Goal: Task Accomplishment & Management: Manage account settings

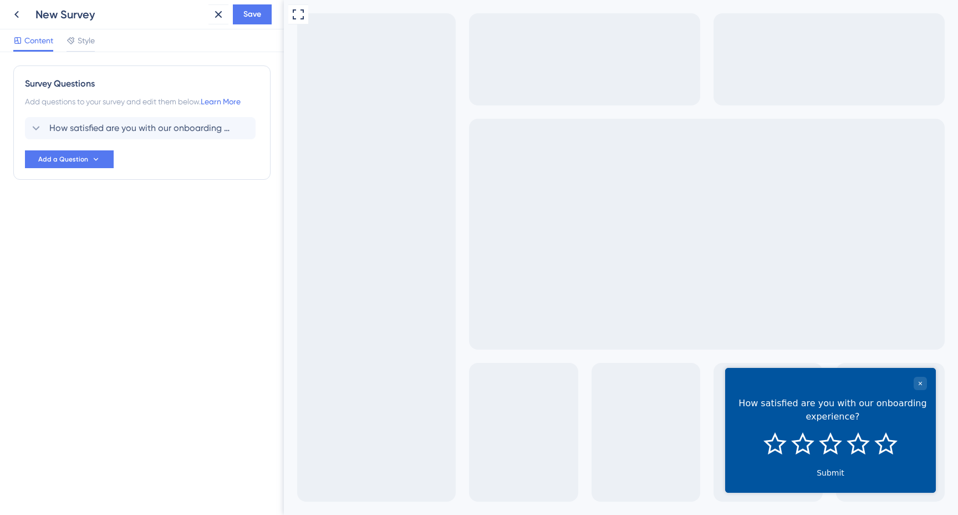
click at [165, 234] on div "Survey Questions Add questions to your survey and edit them below. Learn More H…" at bounding box center [142, 283] width 284 height 463
click at [19, 11] on icon at bounding box center [16, 14] width 13 height 13
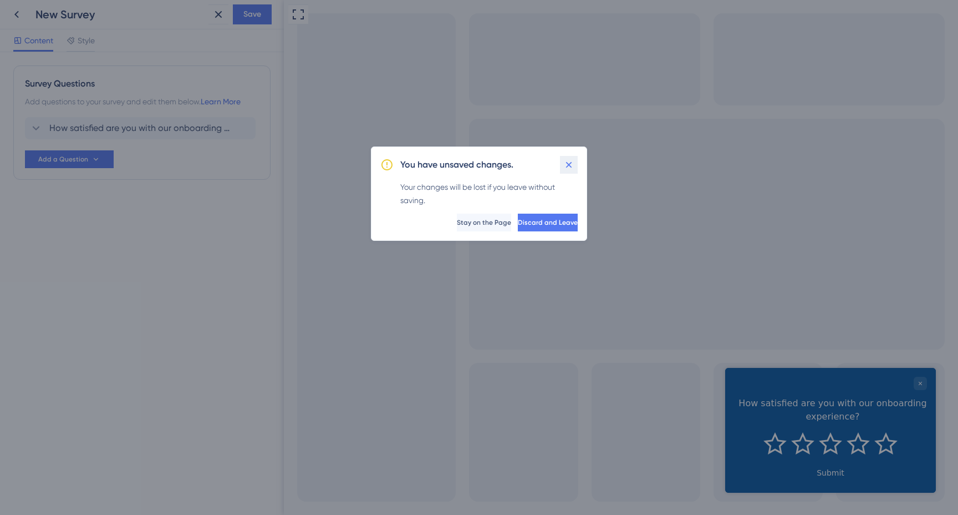
click at [567, 162] on icon at bounding box center [569, 165] width 6 height 6
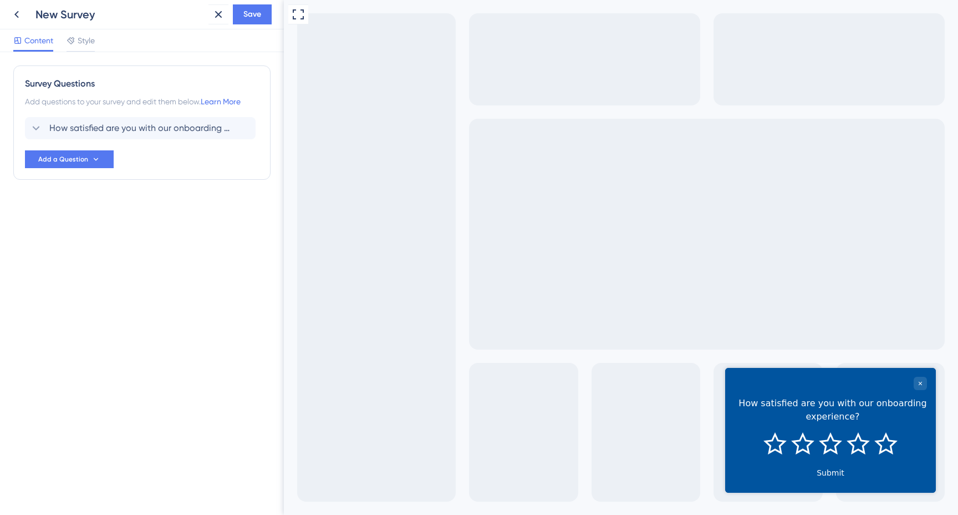
click at [130, 294] on div "Survey Questions Add questions to your survey and edit them below. Learn More H…" at bounding box center [142, 283] width 284 height 463
click at [219, 12] on icon at bounding box center [218, 14] width 13 height 13
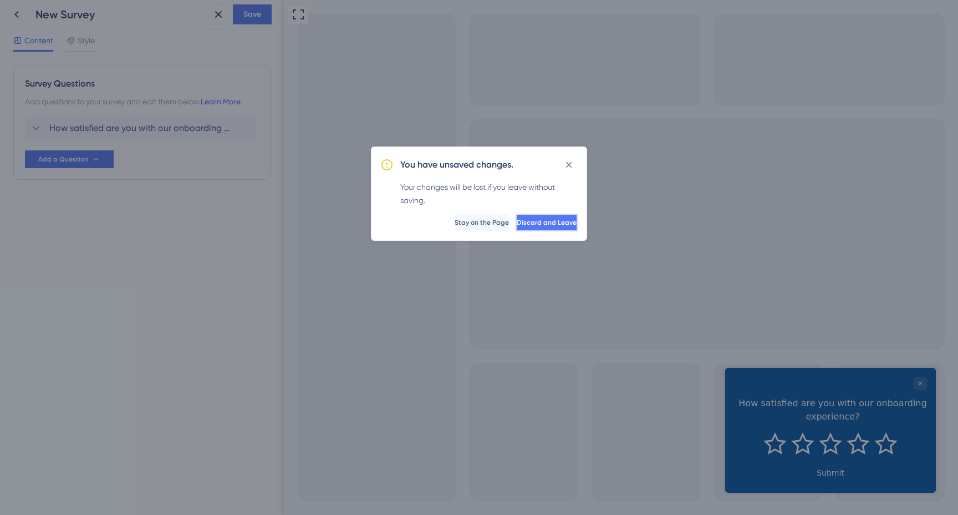
click at [528, 225] on span "Discard and Leave" at bounding box center [547, 222] width 60 height 9
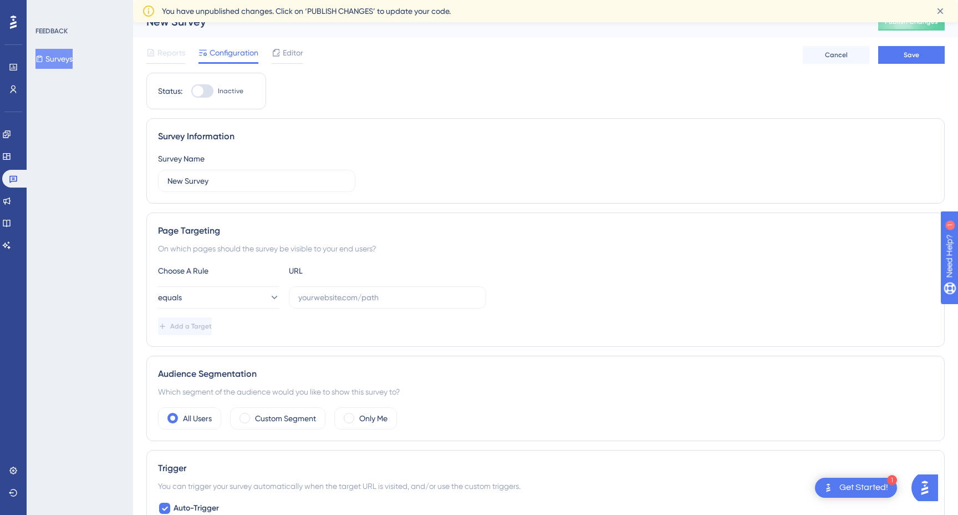
scroll to position [18, 0]
click at [42, 52] on button "Surveys" at bounding box center [53, 59] width 37 height 20
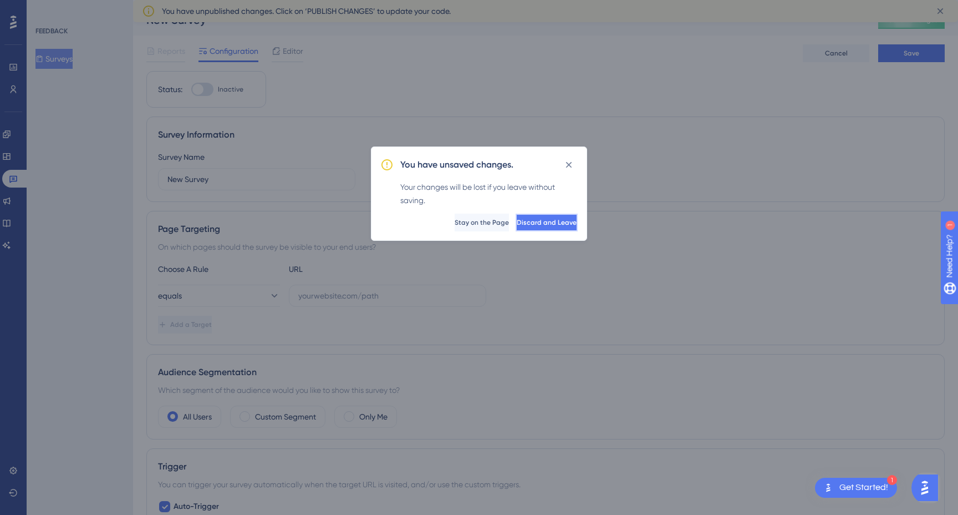
click at [519, 224] on span "Discard and Leave" at bounding box center [547, 222] width 60 height 9
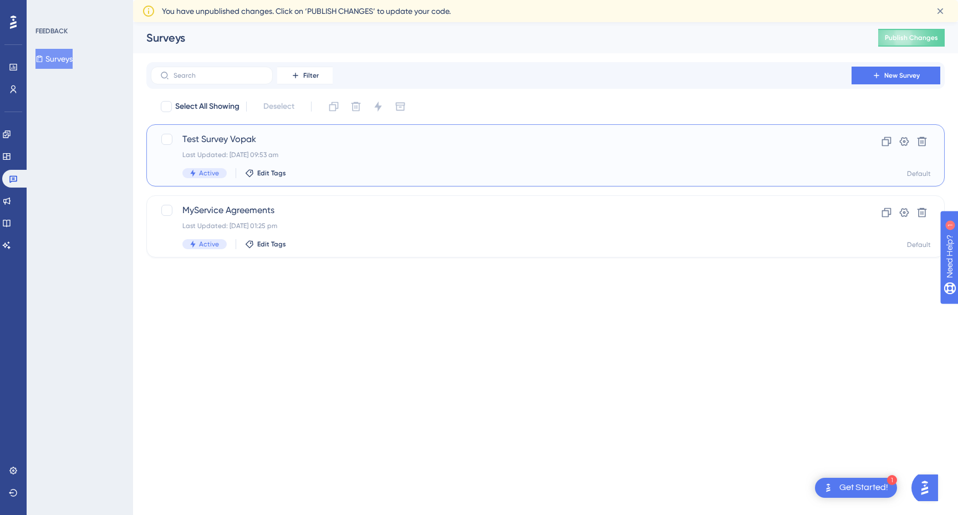
click at [296, 145] on span "Test Survey Vopak" at bounding box center [501, 139] width 638 height 13
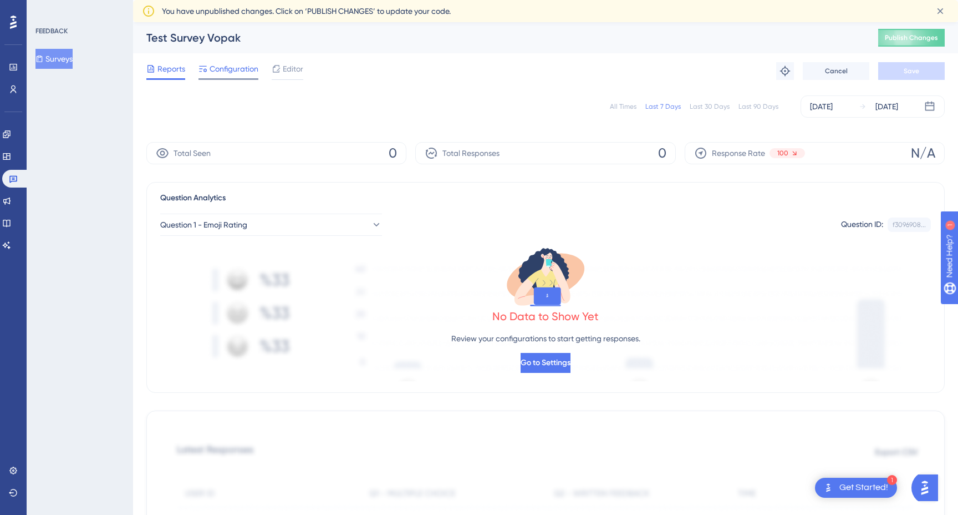
click at [232, 68] on span "Configuration" at bounding box center [234, 68] width 49 height 13
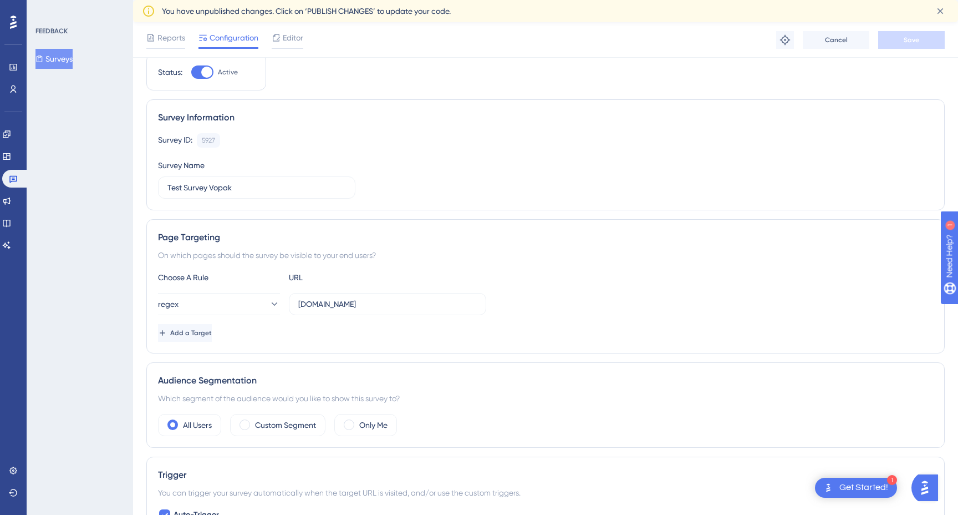
scroll to position [41, 0]
click at [205, 140] on div "5927" at bounding box center [208, 138] width 13 height 9
copy div "5927"
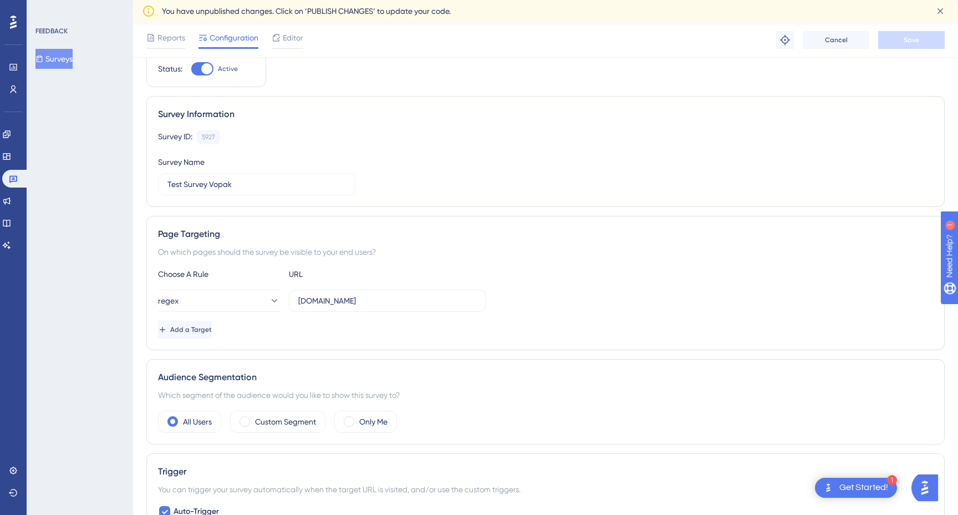
click at [94, 355] on div "FEEDBACK Surveys" at bounding box center [80, 257] width 106 height 515
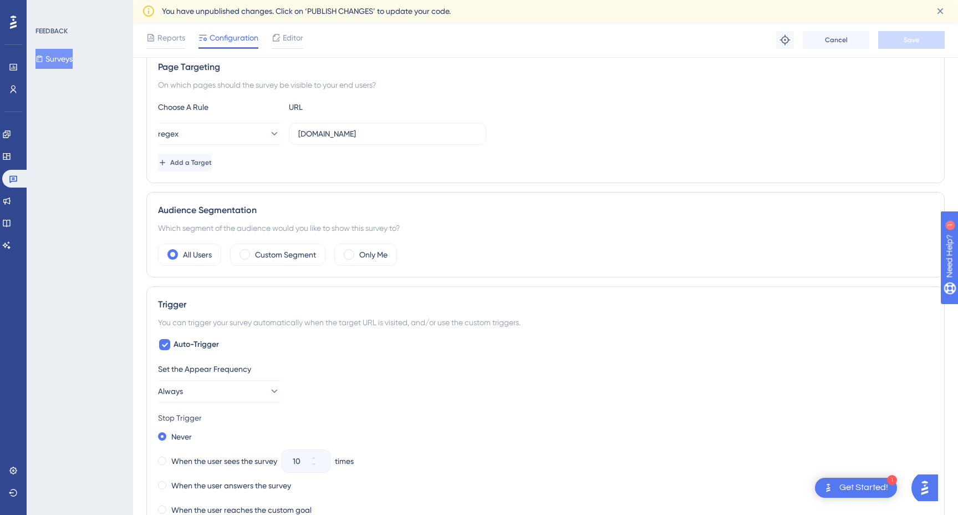
scroll to position [197, 0]
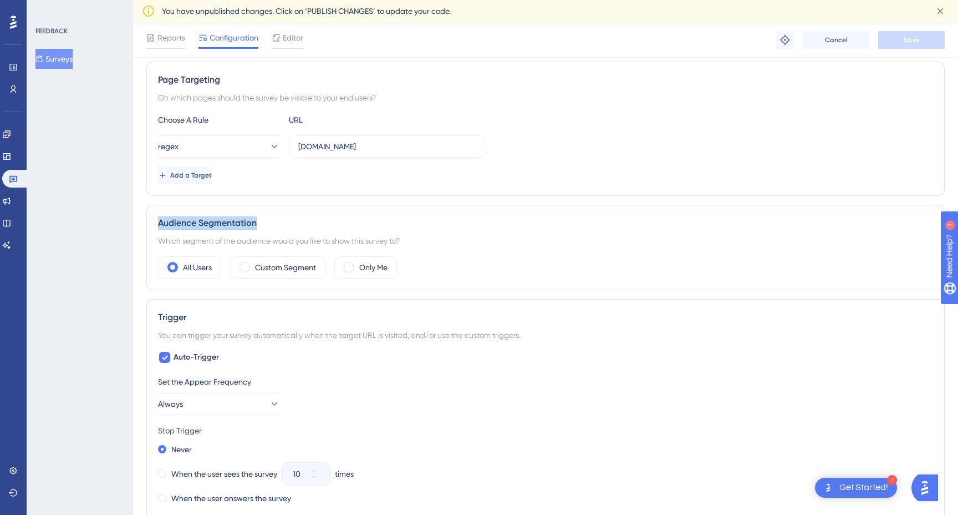
drag, startPoint x: 158, startPoint y: 221, endPoint x: 257, endPoint y: 225, distance: 98.8
click at [257, 225] on div "Audience Segmentation" at bounding box center [545, 222] width 775 height 13
click at [245, 267] on span at bounding box center [245, 267] width 11 height 11
click at [253, 263] on input "radio" at bounding box center [253, 263] width 0 height 0
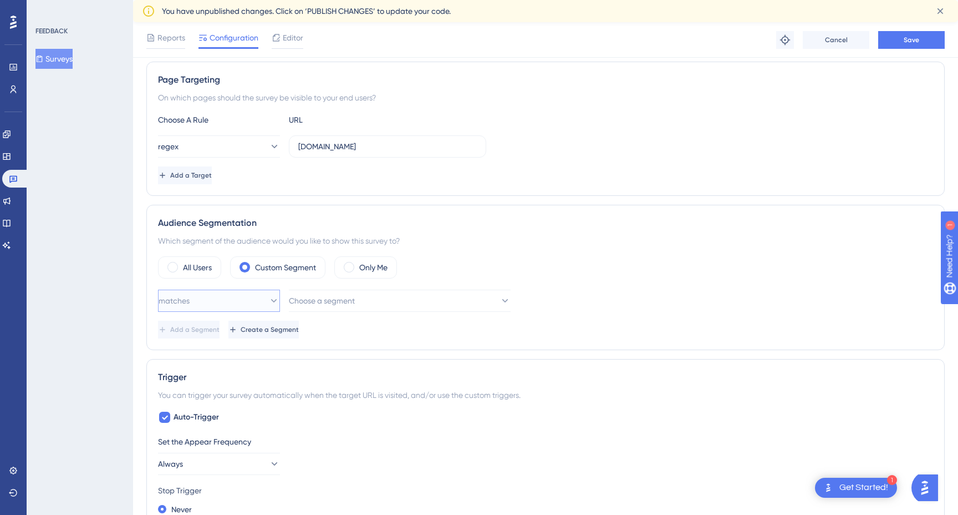
click at [241, 305] on button "matches" at bounding box center [219, 301] width 122 height 22
click at [317, 300] on span "Choose a segment" at bounding box center [323, 300] width 66 height 13
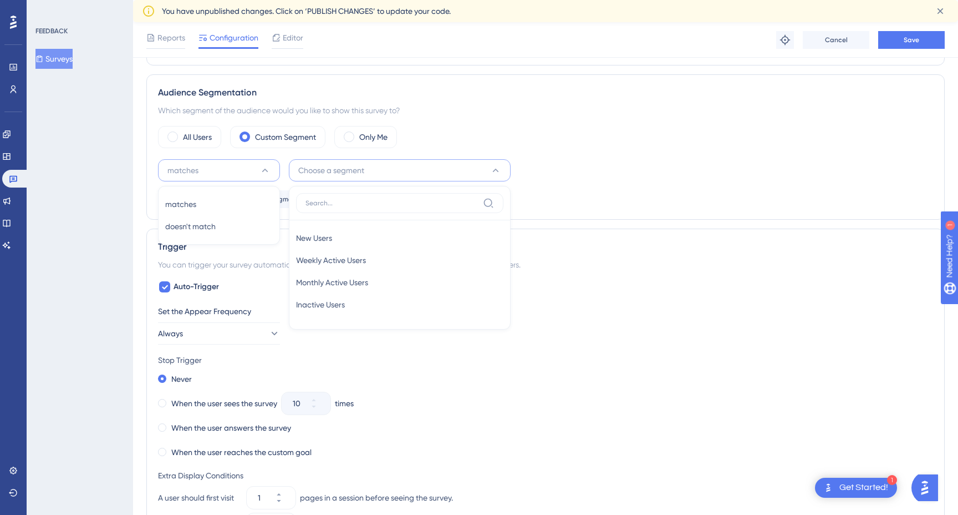
click at [95, 234] on div "FEEDBACK Surveys" at bounding box center [80, 257] width 106 height 515
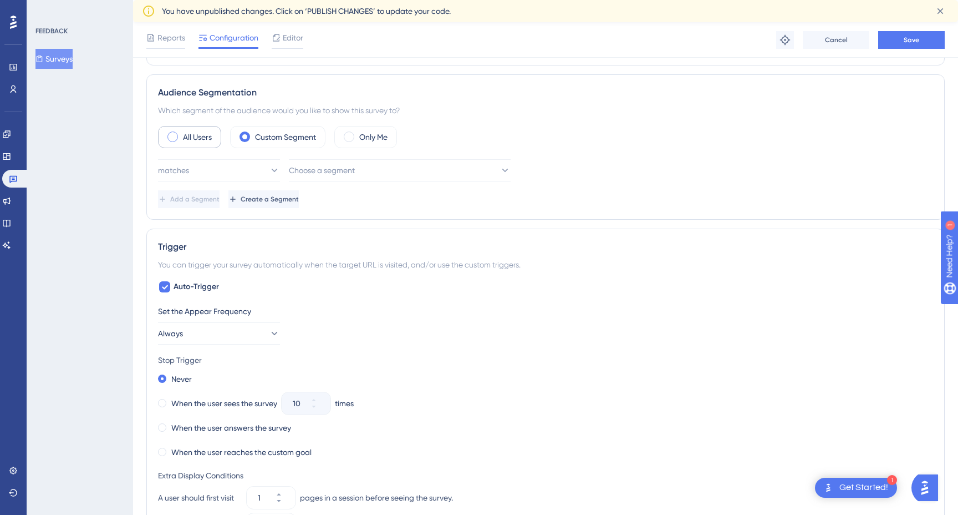
click at [173, 135] on span at bounding box center [173, 136] width 11 height 11
click at [181, 133] on input "radio" at bounding box center [181, 133] width 0 height 0
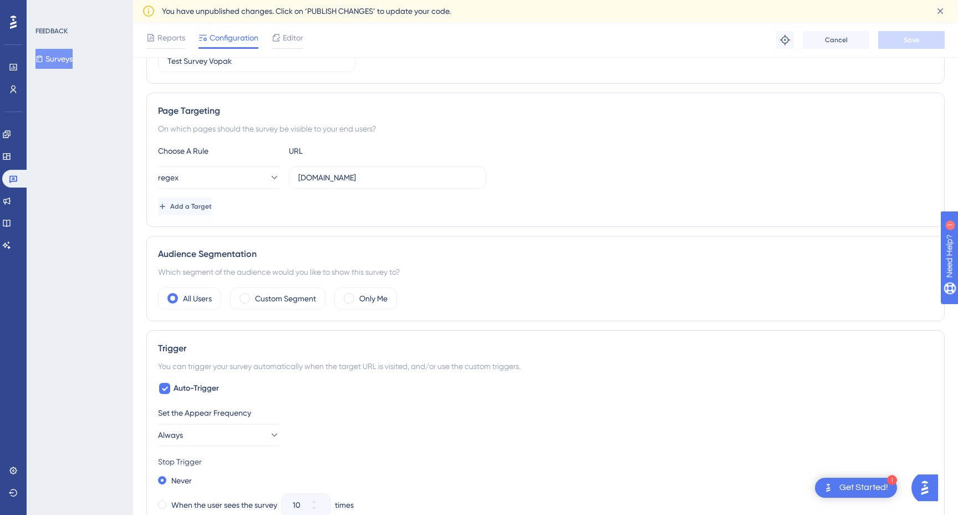
scroll to position [116, 0]
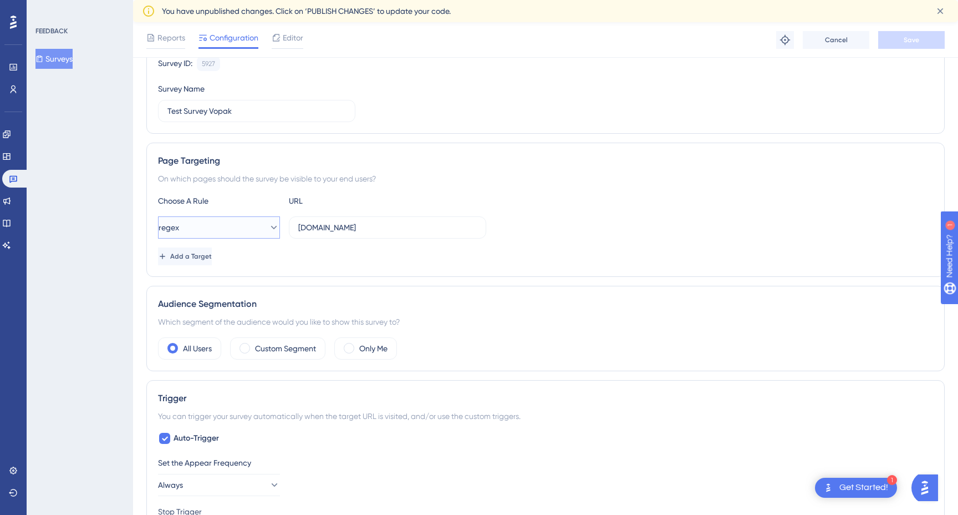
click at [272, 228] on button "regex" at bounding box center [219, 227] width 122 height 22
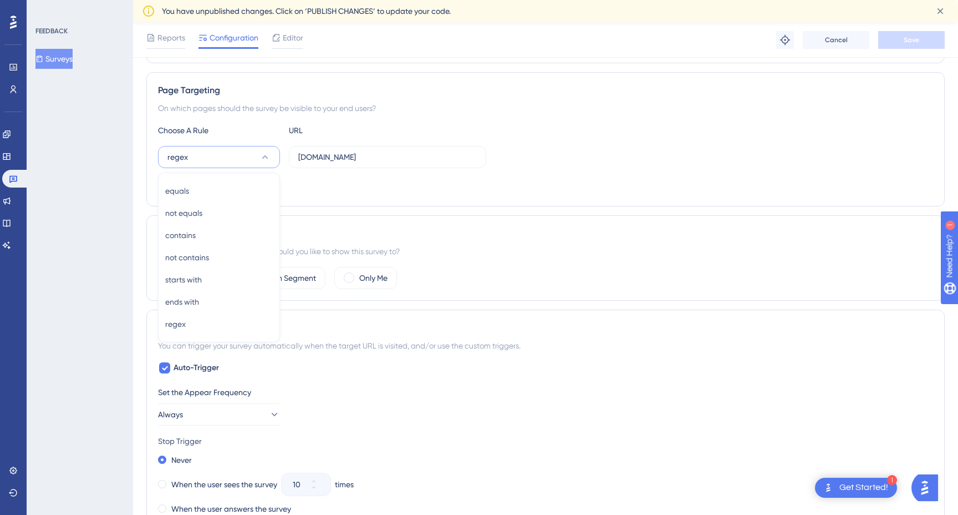
click at [110, 174] on div "FEEDBACK Surveys" at bounding box center [80, 257] width 106 height 515
click at [124, 141] on div "FEEDBACK Surveys" at bounding box center [80, 257] width 106 height 515
click at [125, 151] on div "FEEDBACK Surveys" at bounding box center [80, 257] width 106 height 515
drag, startPoint x: 415, startPoint y: 345, endPoint x: 451, endPoint y: 349, distance: 35.7
click at [451, 349] on div "You can trigger your survey automatically when the target URL is visited, and/o…" at bounding box center [545, 345] width 775 height 13
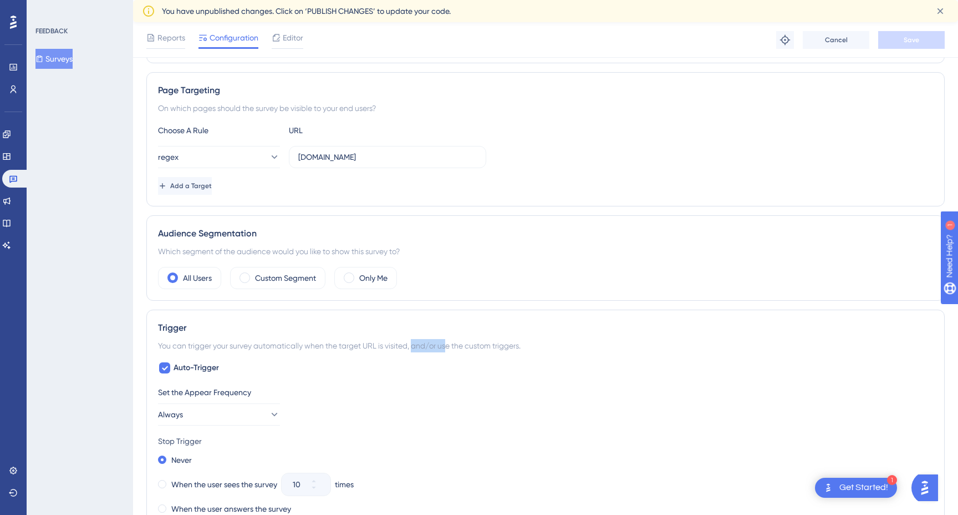
click at [450, 349] on div "You can trigger your survey automatically when the target URL is visited, and/o…" at bounding box center [545, 345] width 775 height 13
click at [115, 315] on div "FEEDBACK Surveys" at bounding box center [80, 257] width 106 height 515
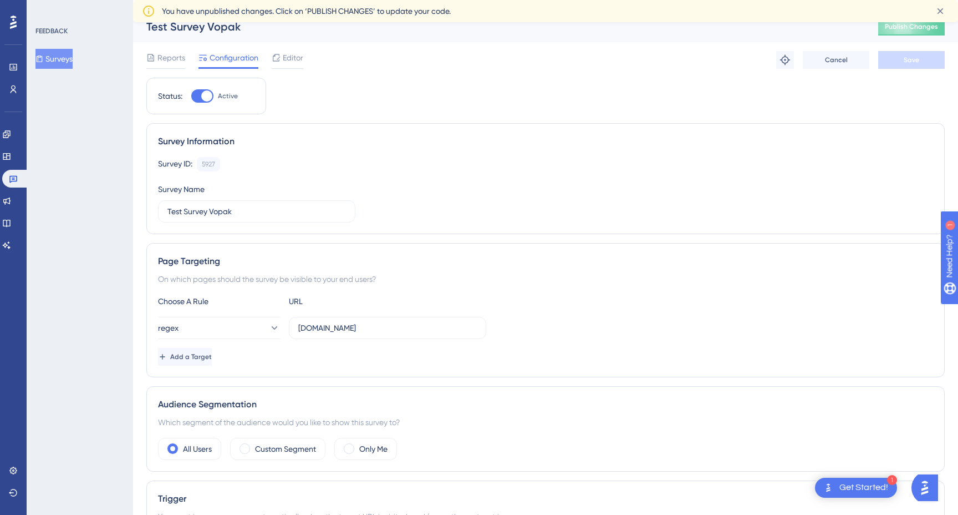
scroll to position [0, 0]
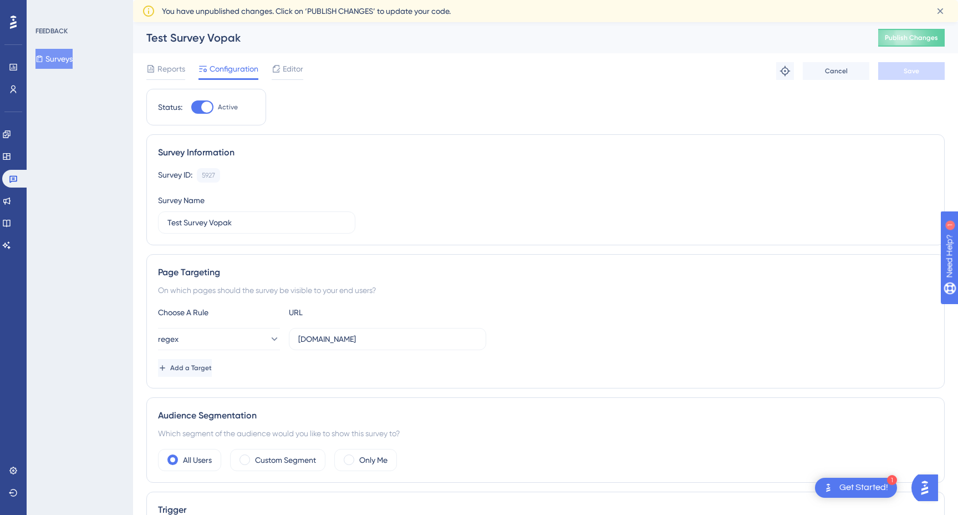
click at [92, 259] on div "FEEDBACK Surveys" at bounding box center [80, 257] width 106 height 515
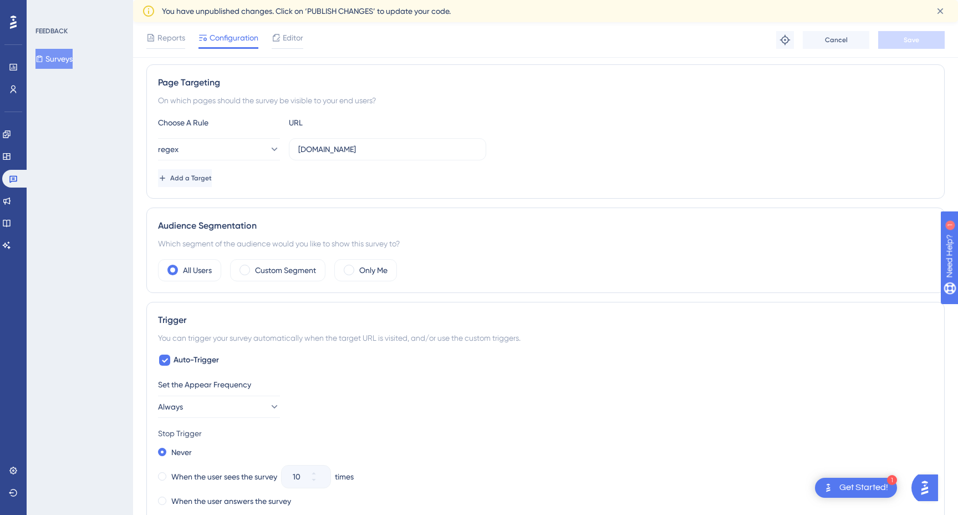
scroll to position [237, 0]
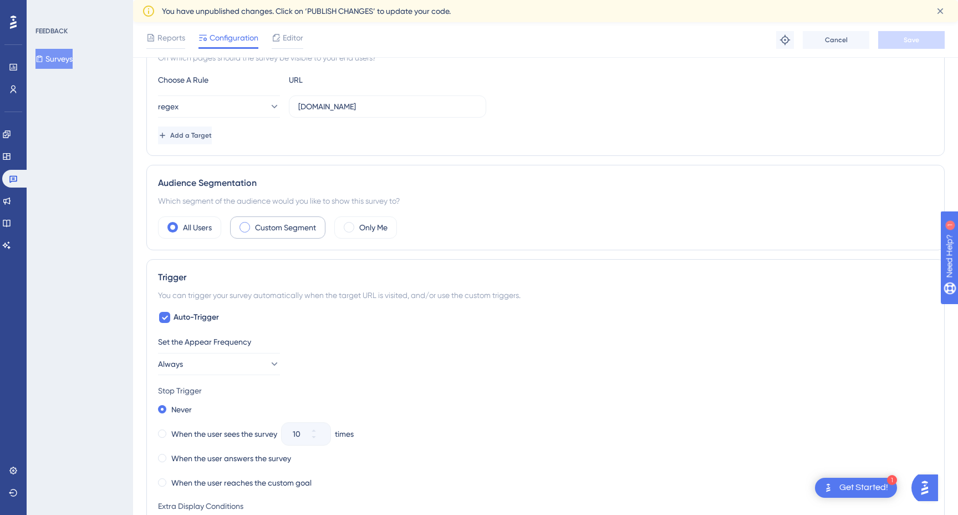
click at [282, 228] on label "Custom Segment" at bounding box center [285, 227] width 61 height 13
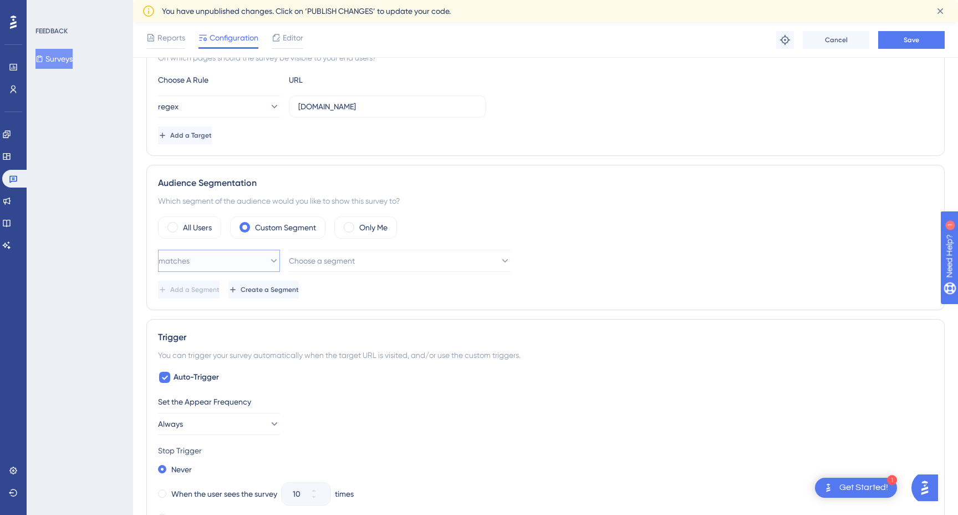
click at [233, 266] on button "matches" at bounding box center [219, 261] width 122 height 22
click at [286, 271] on div "matches matches matches doesn't match doesn't match Choose a segment" at bounding box center [545, 261] width 775 height 22
click at [318, 265] on span "Choose a segment" at bounding box center [323, 260] width 66 height 13
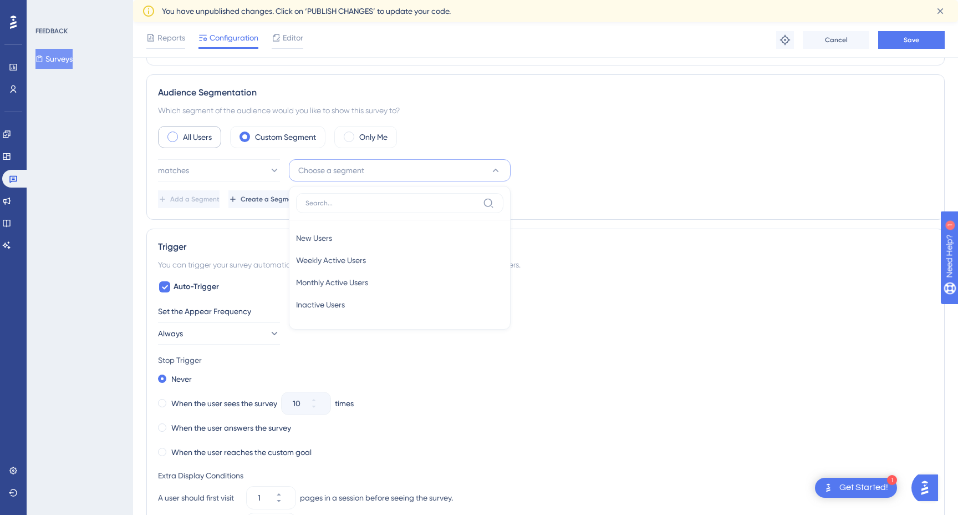
click at [185, 136] on label "All Users" at bounding box center [197, 136] width 29 height 13
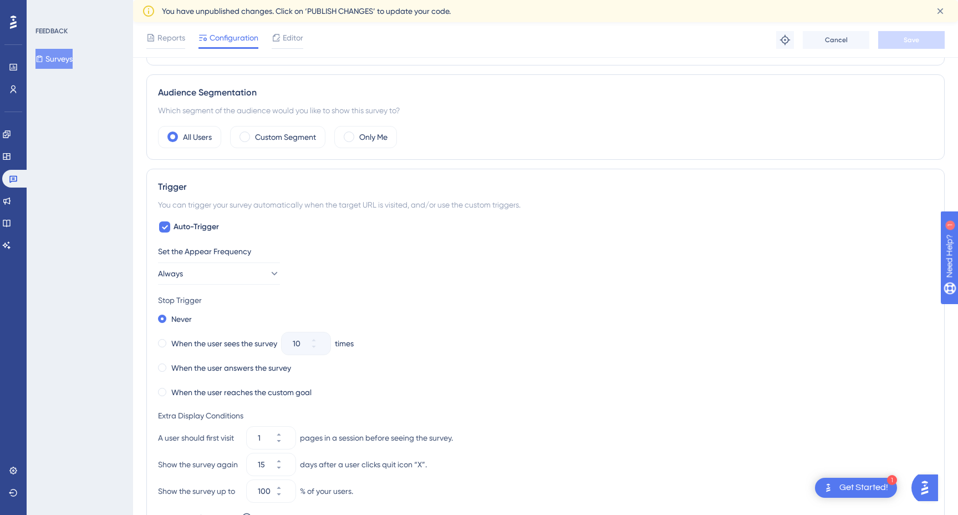
click at [113, 267] on div "FEEDBACK Surveys" at bounding box center [80, 257] width 106 height 515
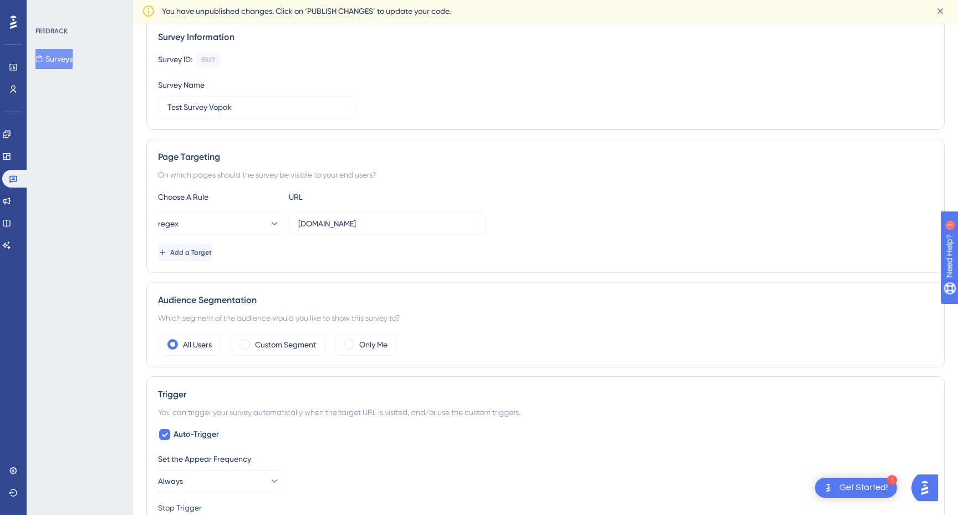
scroll to position [0, 0]
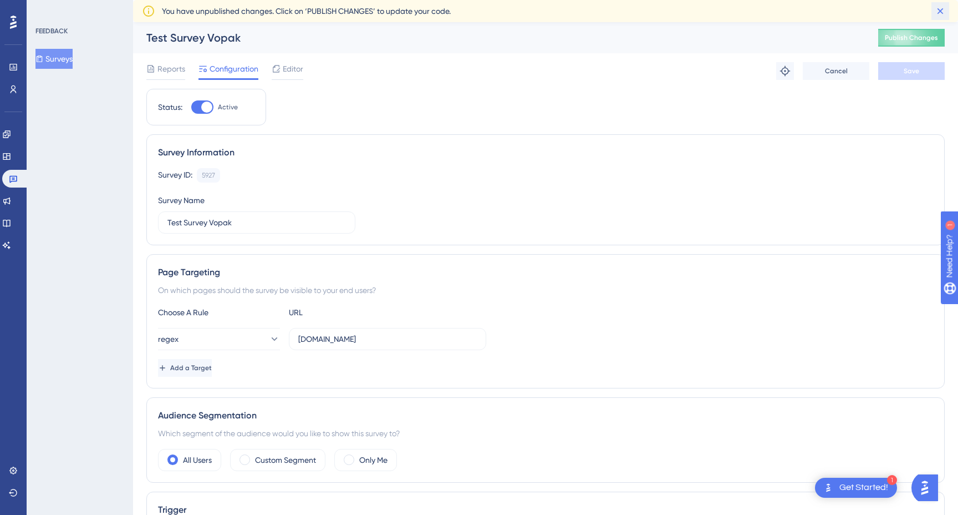
click at [940, 11] on icon at bounding box center [941, 11] width 6 height 6
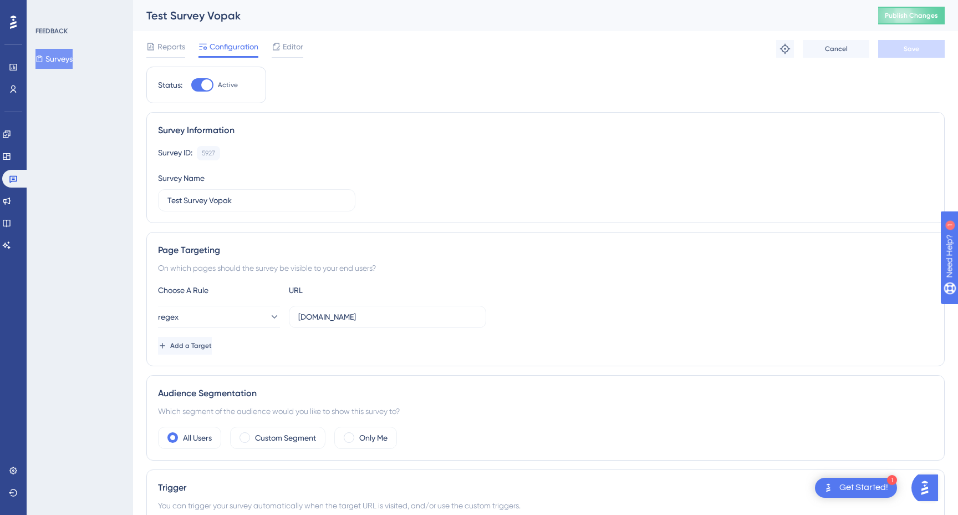
click at [108, 283] on div "FEEDBACK Surveys" at bounding box center [80, 257] width 106 height 515
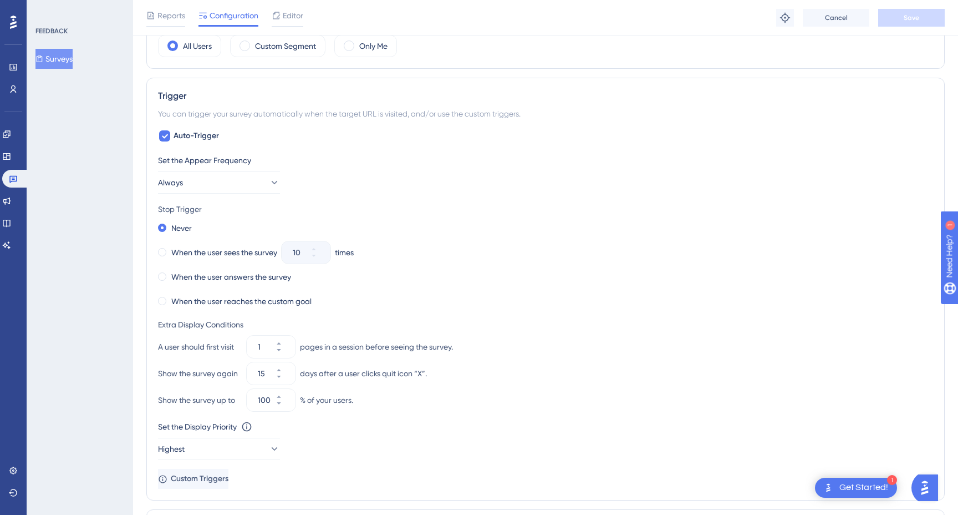
scroll to position [397, 0]
click at [160, 305] on div "When the user reaches the custom goal" at bounding box center [235, 301] width 154 height 16
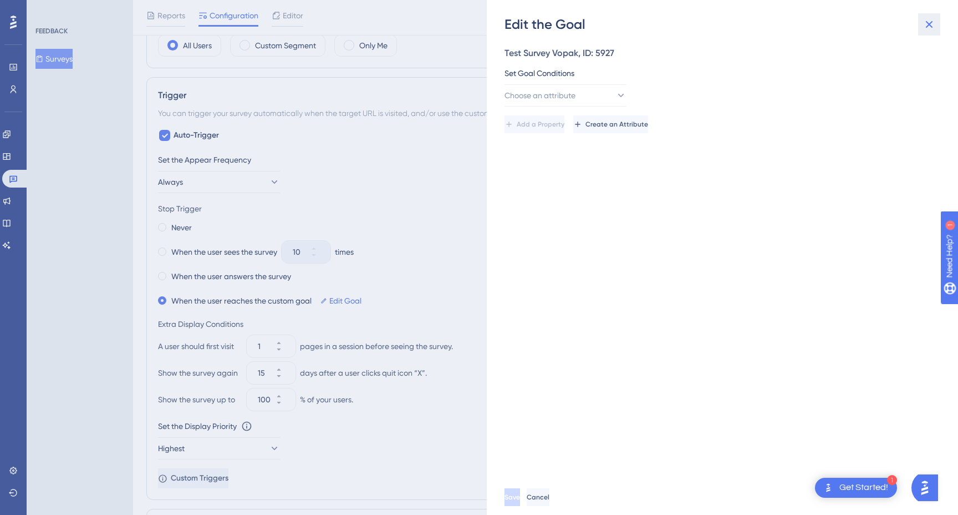
click at [924, 25] on icon at bounding box center [929, 24] width 13 height 13
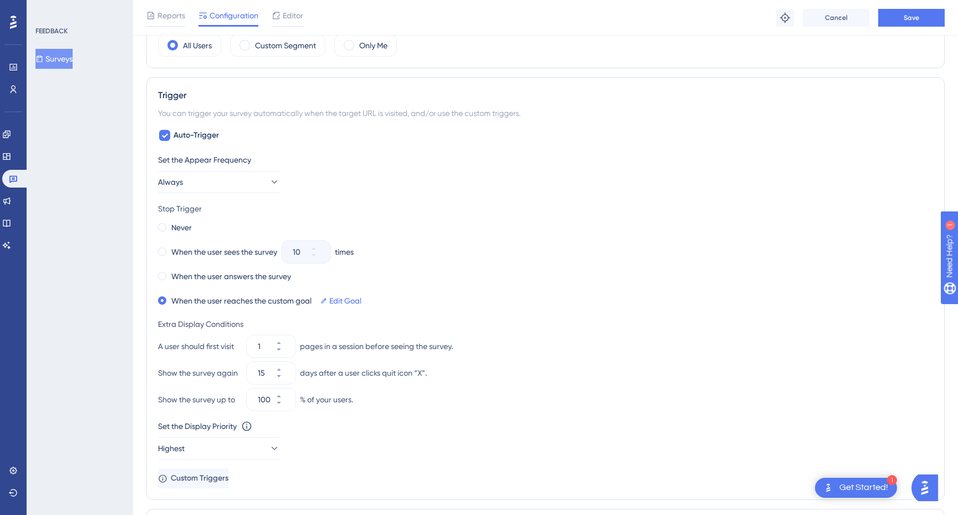
click at [101, 175] on div "FEEDBACK Surveys" at bounding box center [80, 257] width 106 height 515
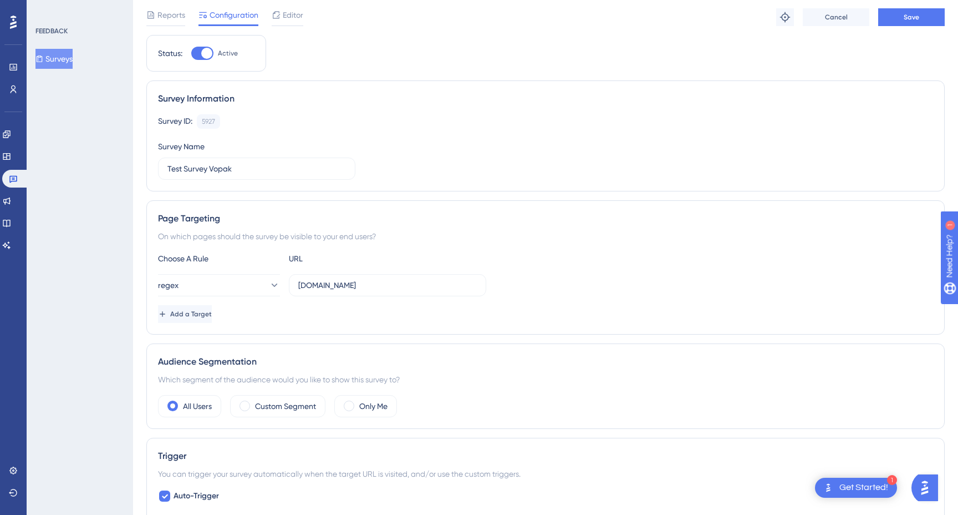
scroll to position [0, 0]
